Goal: Information Seeking & Learning: Learn about a topic

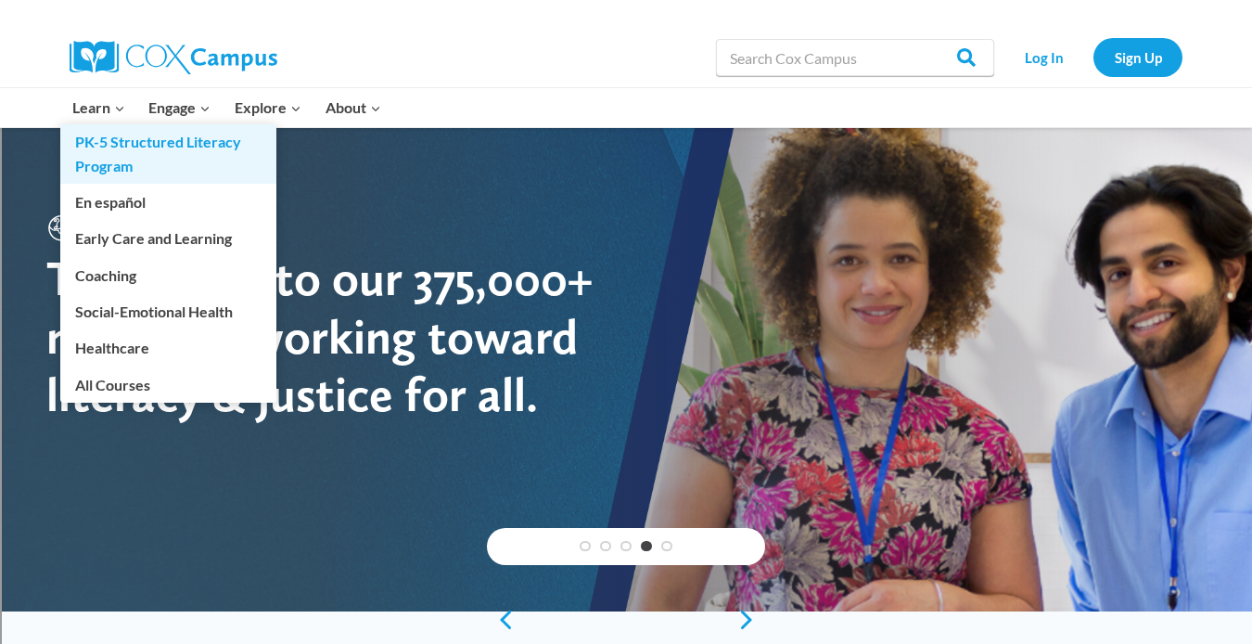
click at [101, 149] on link "PK-5 Structured Literacy Program" at bounding box center [168, 153] width 216 height 59
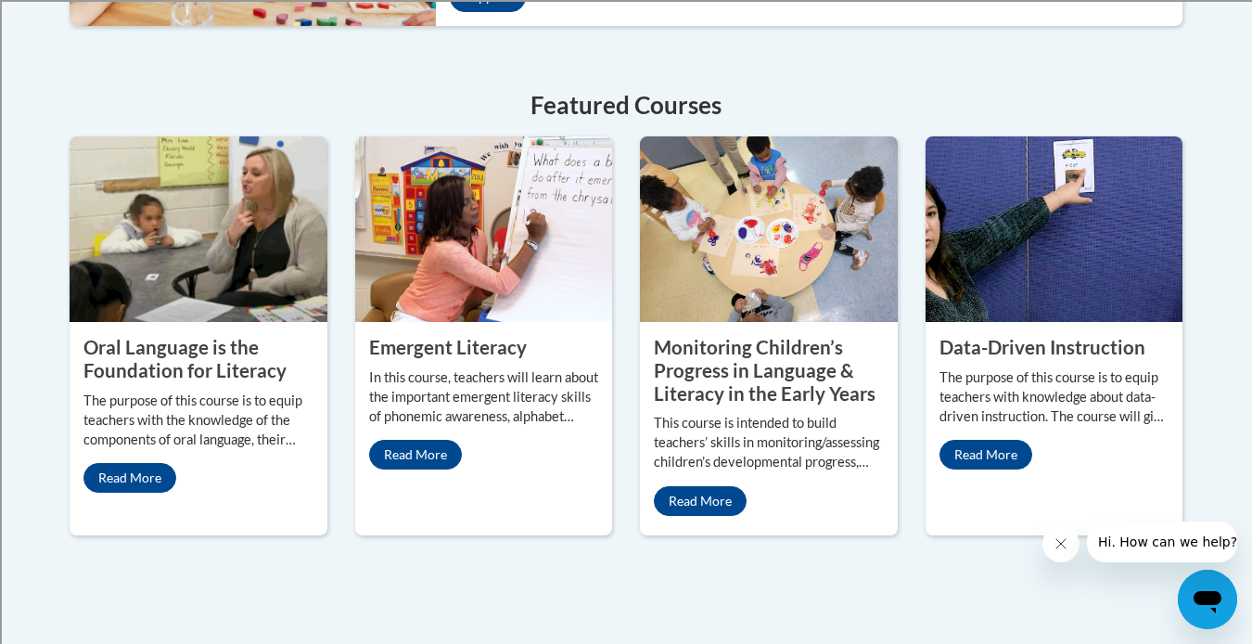
scroll to position [829, 0]
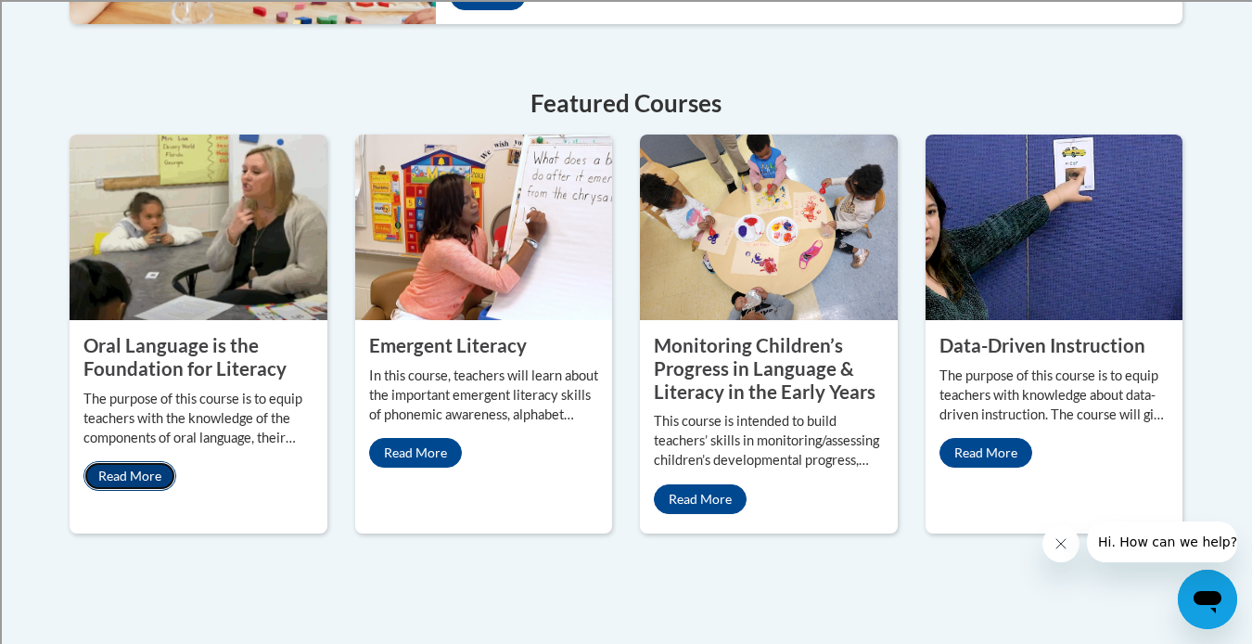
click at [144, 474] on link "Read More" at bounding box center [129, 476] width 93 height 30
click at [416, 452] on link "Read More" at bounding box center [415, 453] width 93 height 30
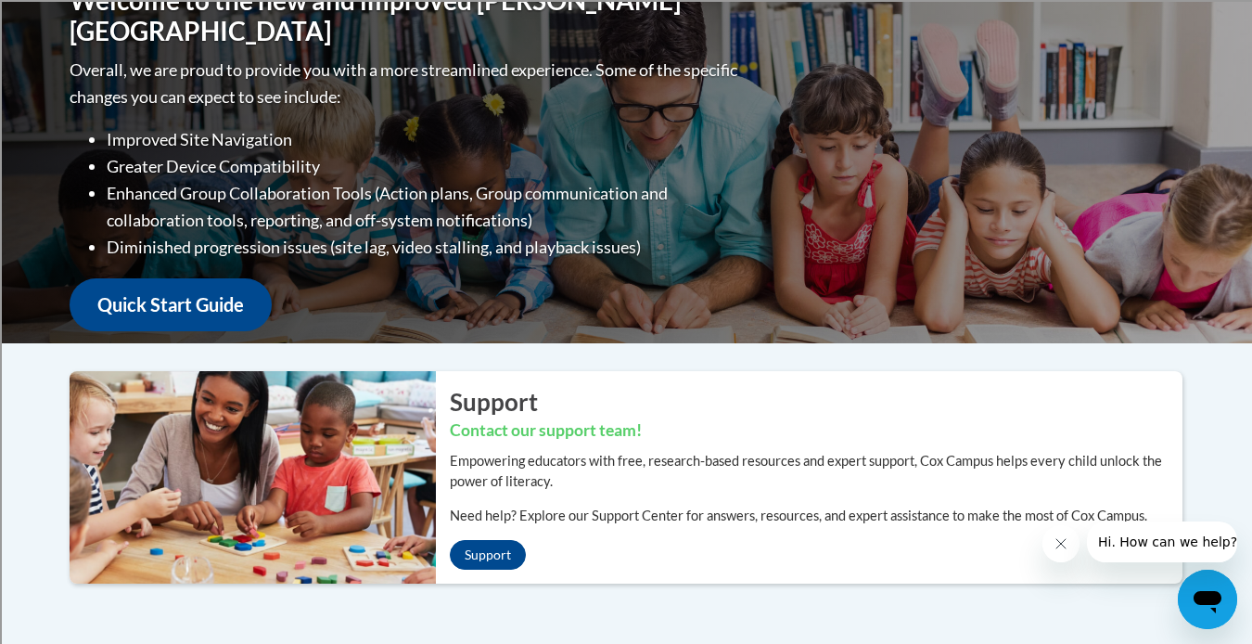
scroll to position [0, 0]
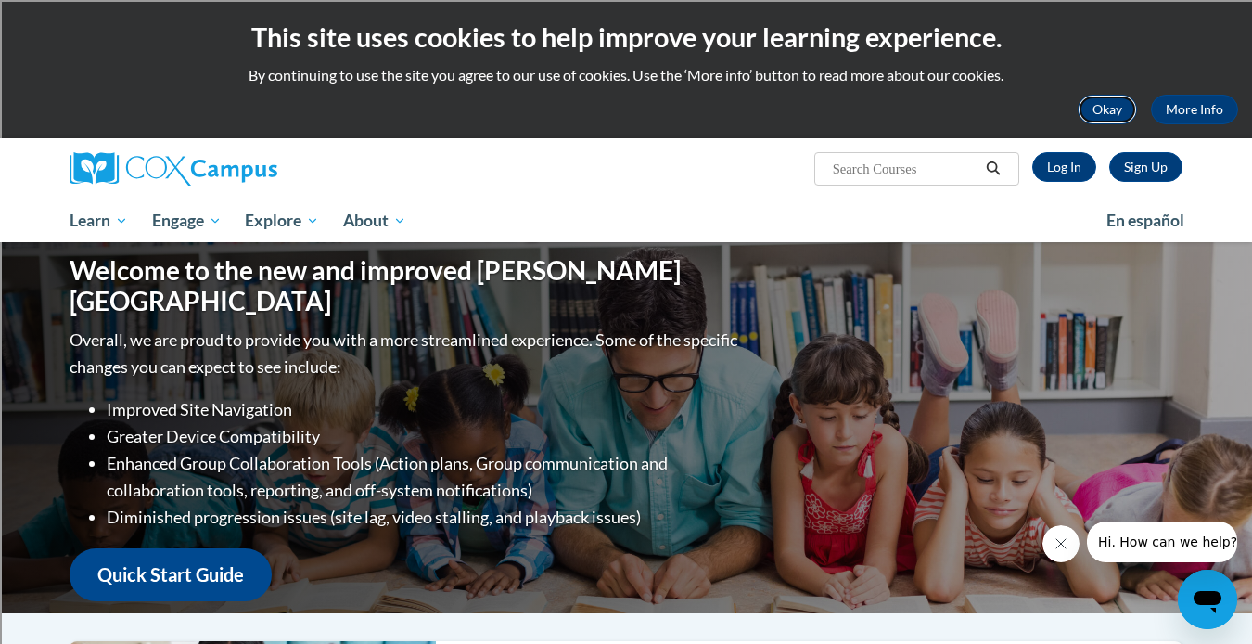
click at [1102, 109] on button "Okay" at bounding box center [1107, 110] width 59 height 30
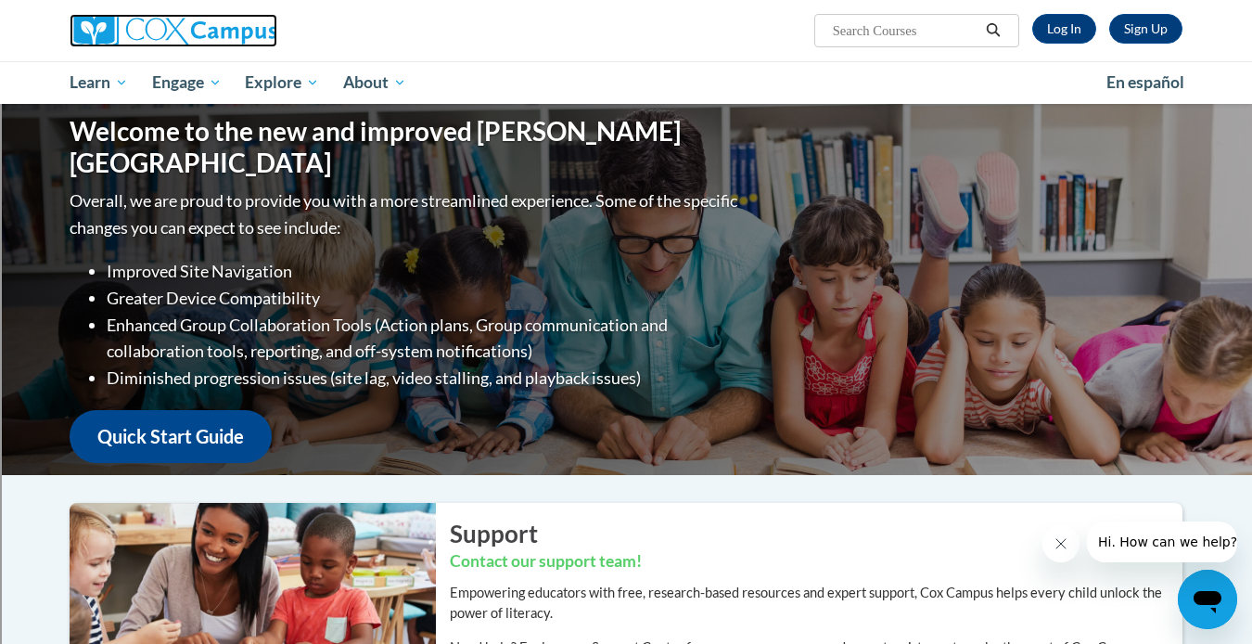
click at [218, 32] on img at bounding box center [174, 30] width 208 height 33
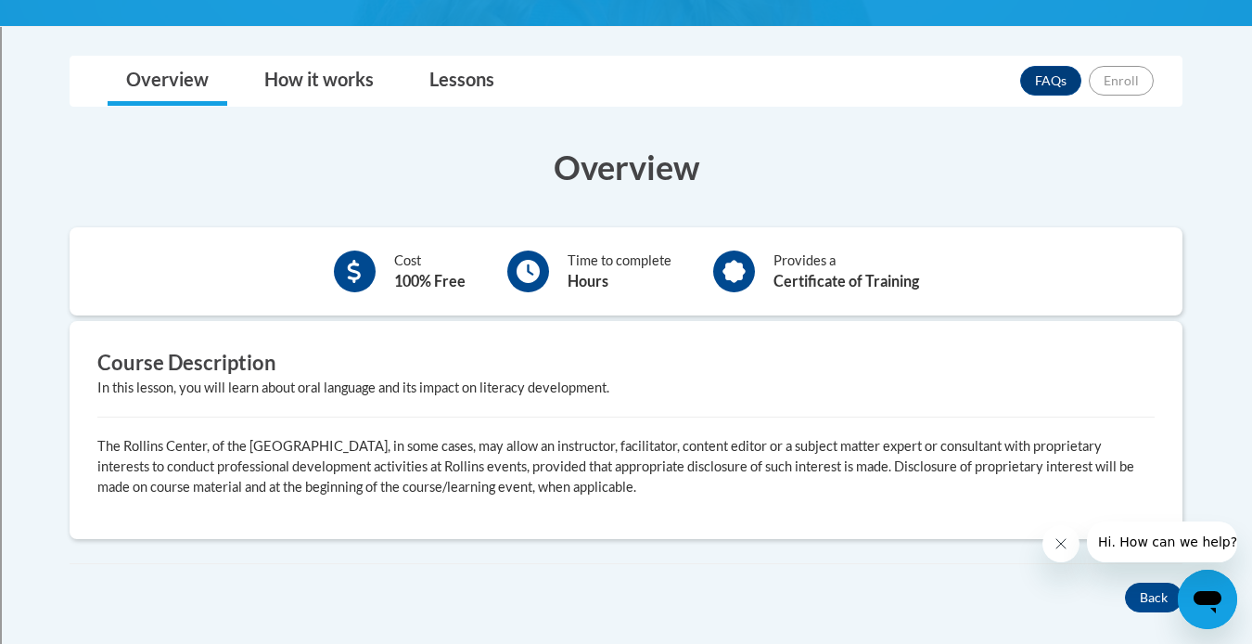
scroll to position [441, 0]
